Goal: Book appointment/travel/reservation

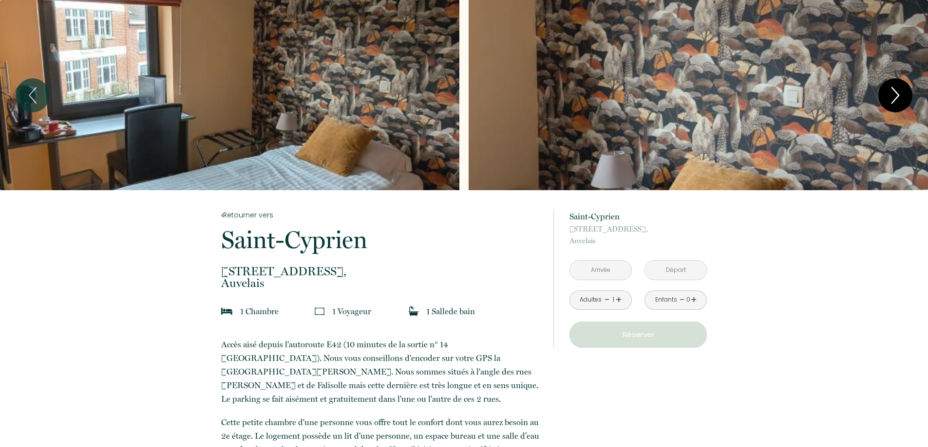
click at [902, 96] on icon "Next" at bounding box center [895, 95] width 20 height 29
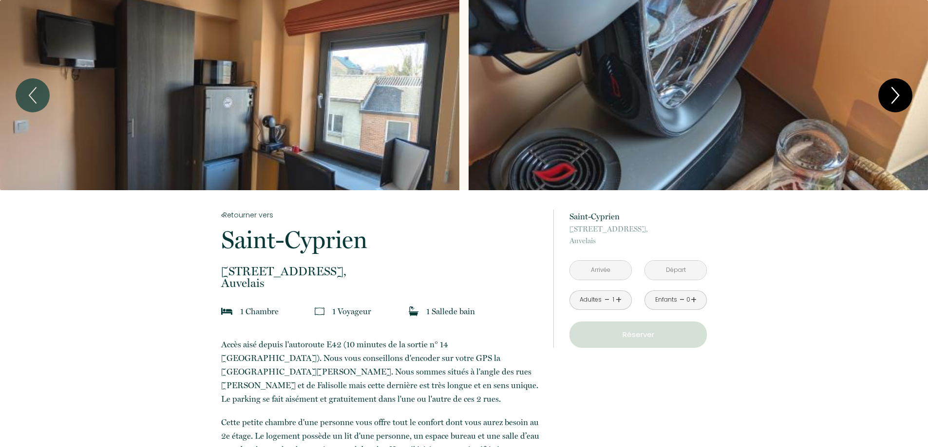
click at [899, 96] on icon "Next" at bounding box center [895, 95] width 20 height 29
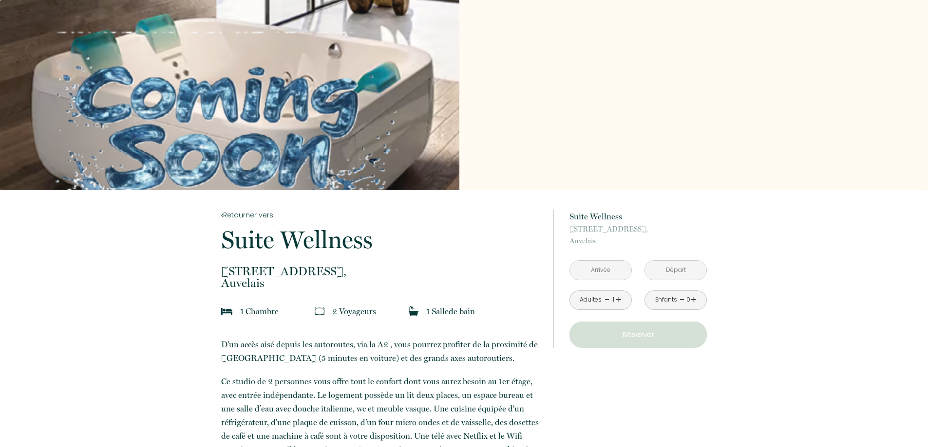
click at [613, 272] on input "text" at bounding box center [600, 270] width 61 height 19
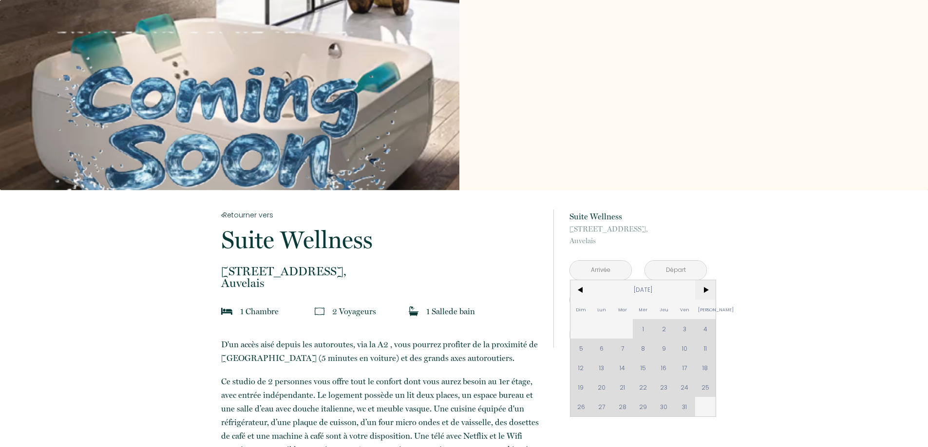
click at [706, 292] on span ">" at bounding box center [705, 289] width 21 height 19
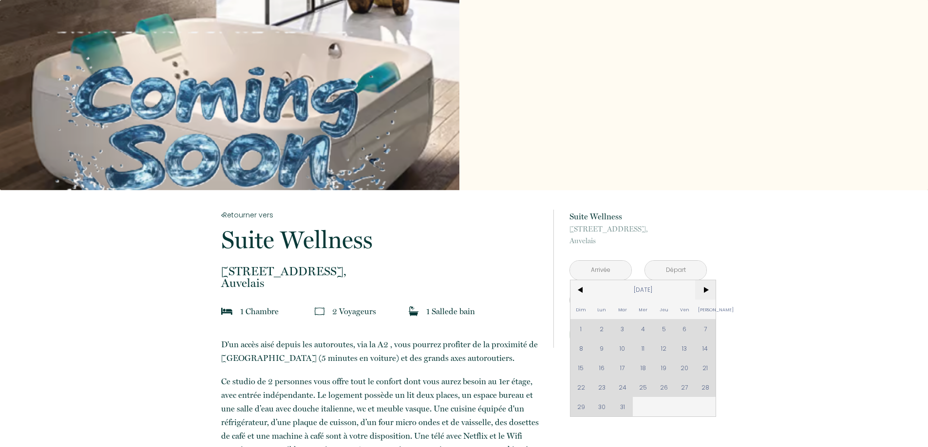
click at [706, 292] on span ">" at bounding box center [705, 289] width 21 height 19
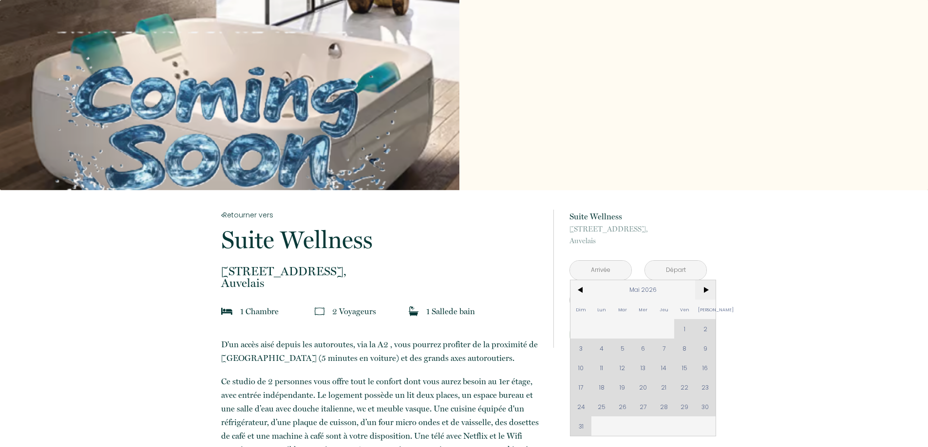
click at [706, 292] on span ">" at bounding box center [705, 289] width 21 height 19
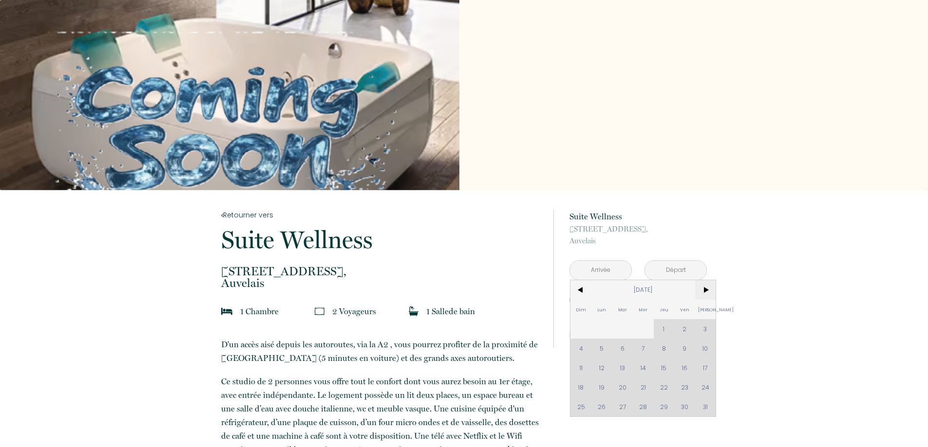
click at [706, 292] on span ">" at bounding box center [705, 289] width 21 height 19
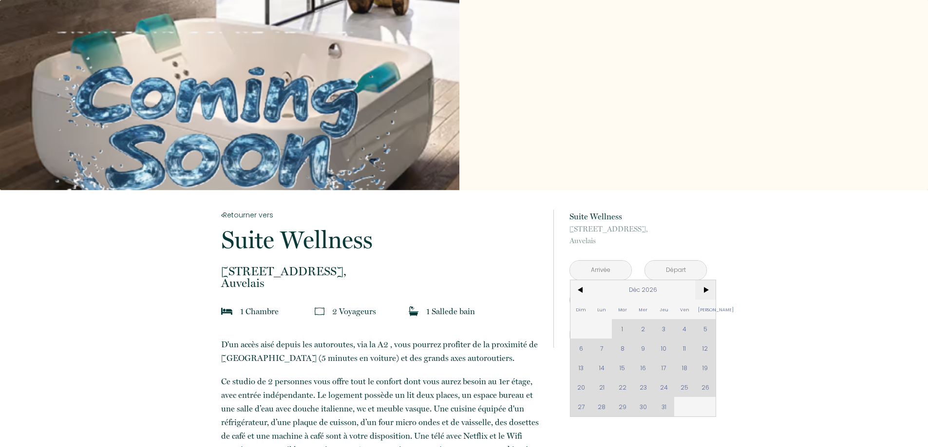
click at [706, 292] on span ">" at bounding box center [705, 289] width 21 height 19
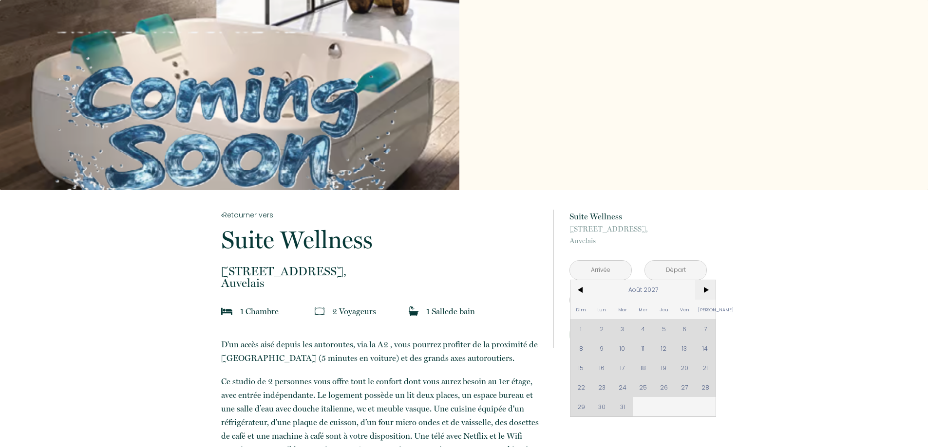
click at [706, 292] on span ">" at bounding box center [705, 289] width 21 height 19
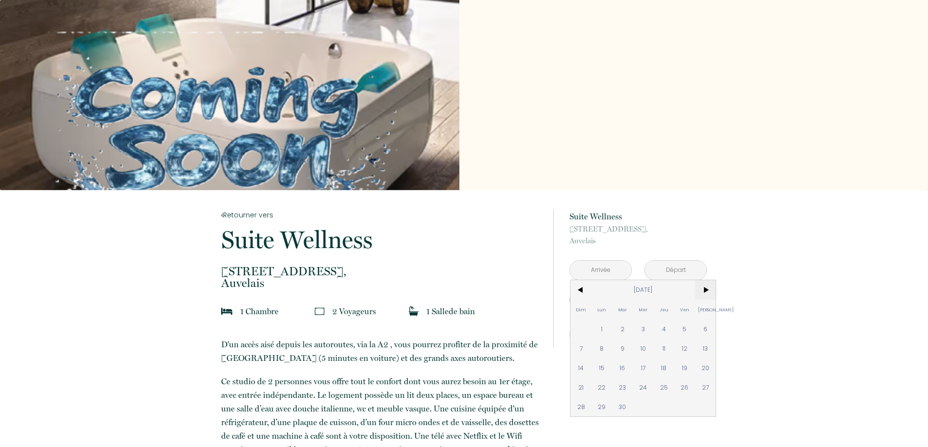
click at [706, 292] on span ">" at bounding box center [705, 289] width 21 height 19
click at [582, 291] on span "<" at bounding box center [580, 289] width 21 height 19
click at [576, 295] on span "<" at bounding box center [580, 289] width 21 height 19
click at [661, 171] on div "Slideshow" at bounding box center [464, 95] width 928 height 190
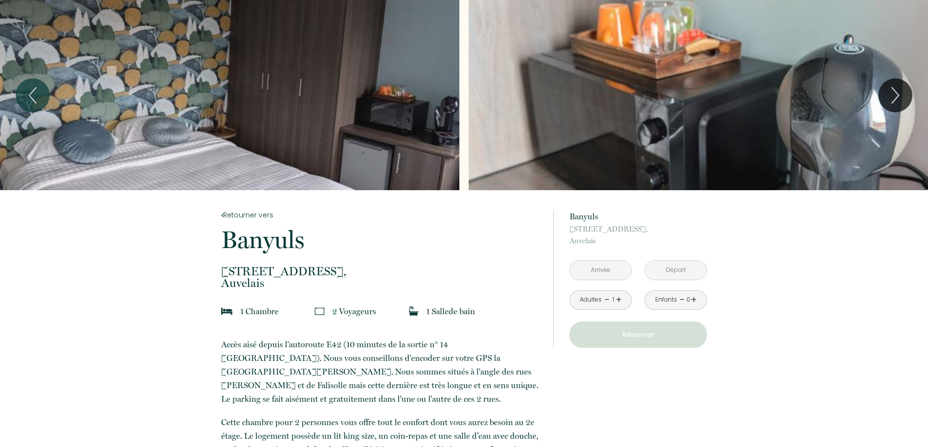
click at [606, 265] on input "text" at bounding box center [600, 270] width 61 height 19
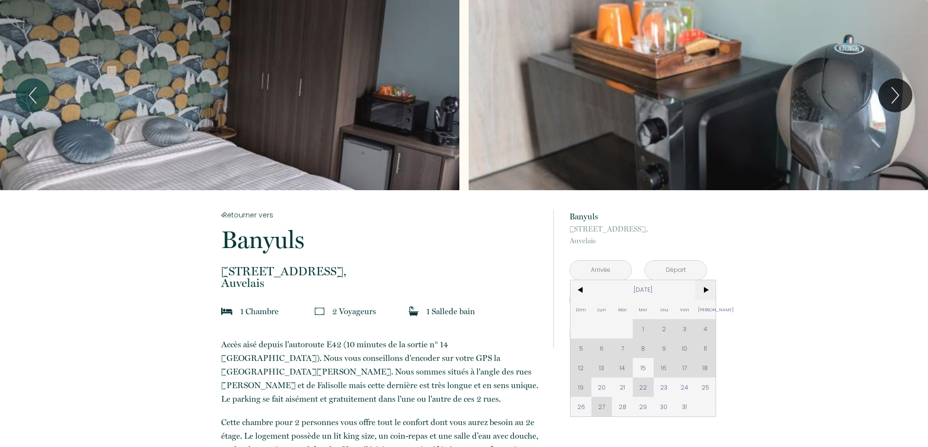
click at [702, 289] on span ">" at bounding box center [705, 289] width 21 height 19
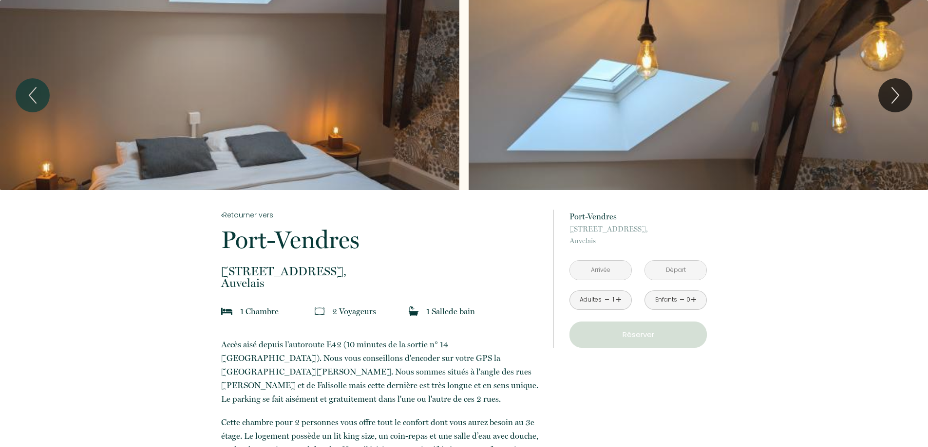
click at [595, 266] on input "text" at bounding box center [600, 270] width 61 height 19
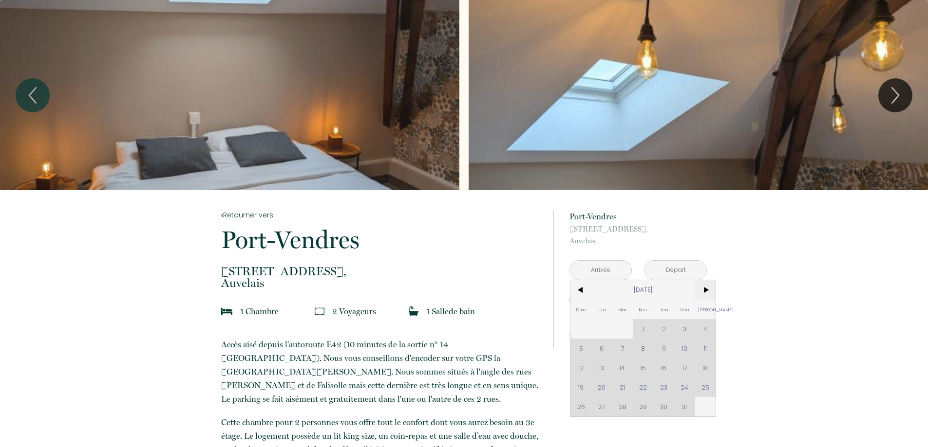
click at [708, 288] on span ">" at bounding box center [705, 289] width 21 height 19
